Goal: Find specific page/section: Find specific page/section

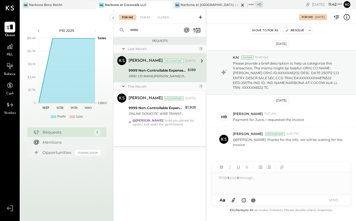
click at [194, 6] on div "Narbona at [GEOGRAPHIC_DATA] LLC" at bounding box center [210, 5] width 59 height 5
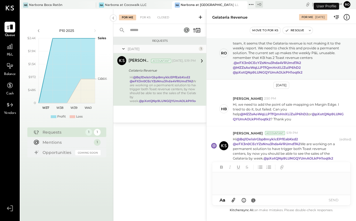
scroll to position [4, 0]
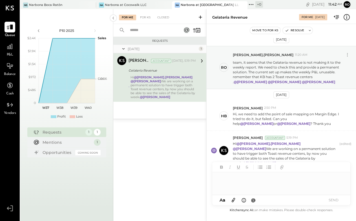
click at [274, 177] on div at bounding box center [281, 183] width 138 height 23
click at [161, 165] on div "Requests [DATE] 1 [PERSON_NAME] Accountant [PERSON_NAME] Accountant [DATE], 5:1…" at bounding box center [159, 121] width 93 height 169
click at [165, 88] on div "Hi @[PERSON_NAME].[PERSON_NAME] @[PERSON_NAME] We are working on a permanent so…" at bounding box center [162, 87] width 65 height 24
click at [159, 177] on div "Requests [DATE] 1 [PERSON_NAME] Accountant [PERSON_NAME] Accountant [DATE], 5:1…" at bounding box center [159, 121] width 93 height 169
